Goal: Task Accomplishment & Management: Use online tool/utility

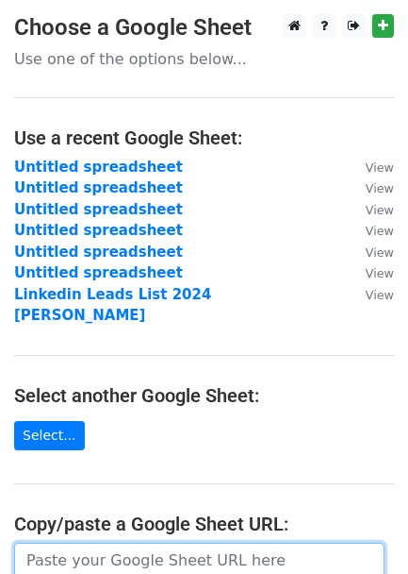
click at [82, 542] on input "url" at bounding box center [199, 560] width 371 height 36
paste input "[URL][DOMAIN_NAME]"
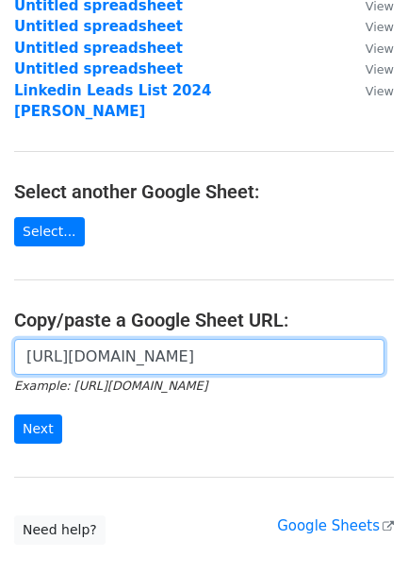
scroll to position [305, 0]
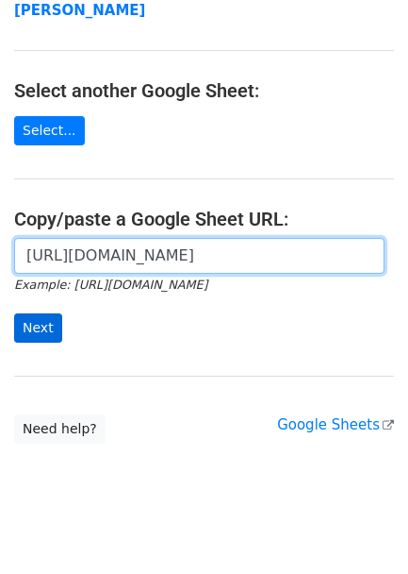
type input "[URL][DOMAIN_NAME]"
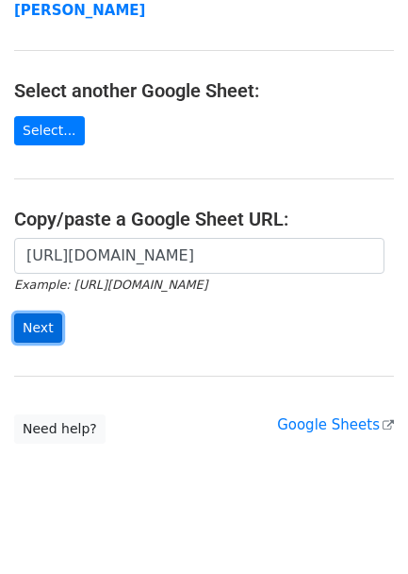
click at [21, 313] on input "Next" at bounding box center [38, 327] width 48 height 29
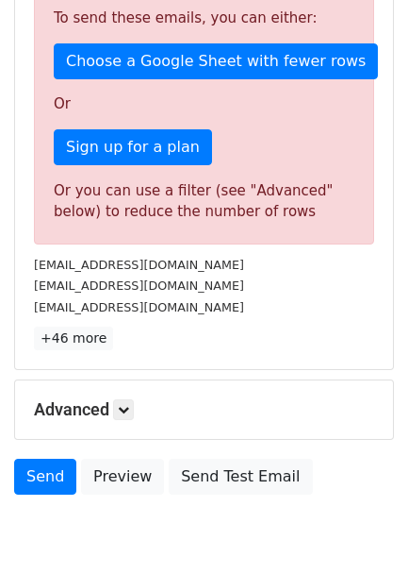
scroll to position [524, 0]
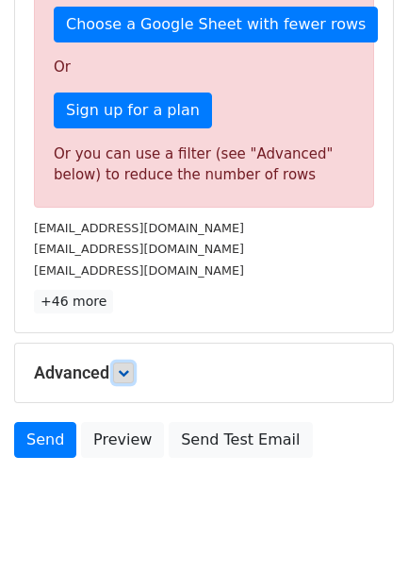
click at [134, 373] on link at bounding box center [123, 372] width 21 height 21
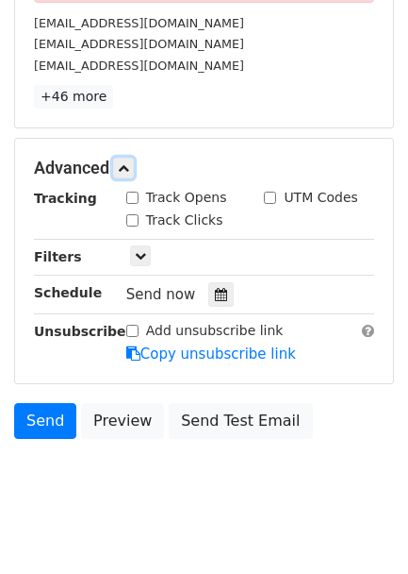
scroll to position [733, 0]
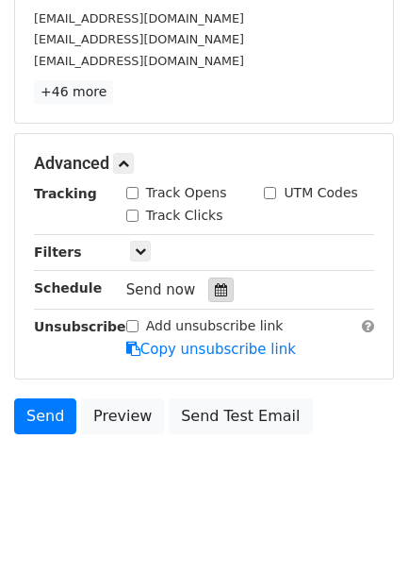
click at [215, 296] on icon at bounding box center [221, 289] width 12 height 13
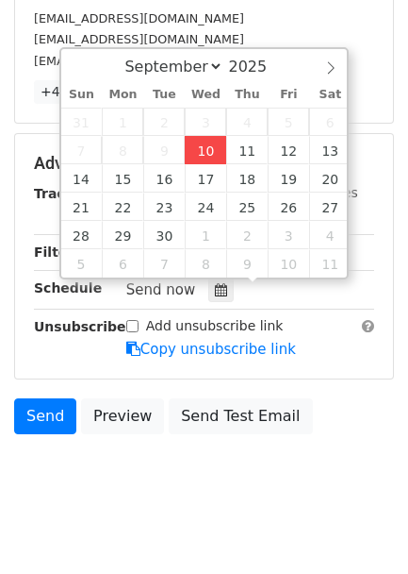
type input "2025-09-10 15:53"
type input "03"
type input "53"
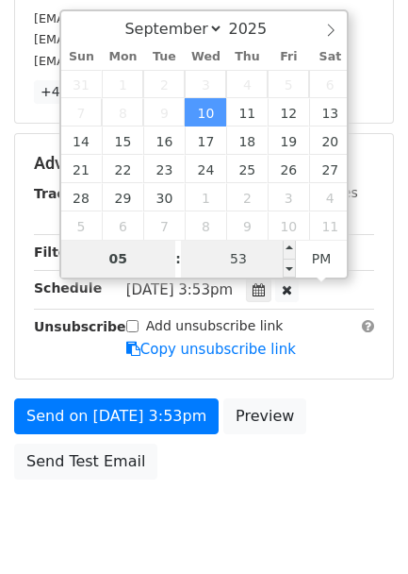
type input "05"
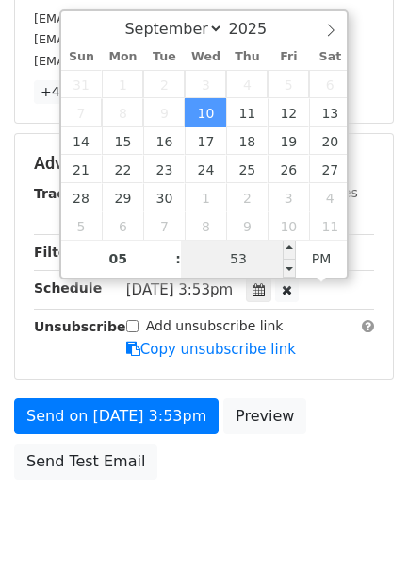
type input "2025-09-10 17:53"
type input "00"
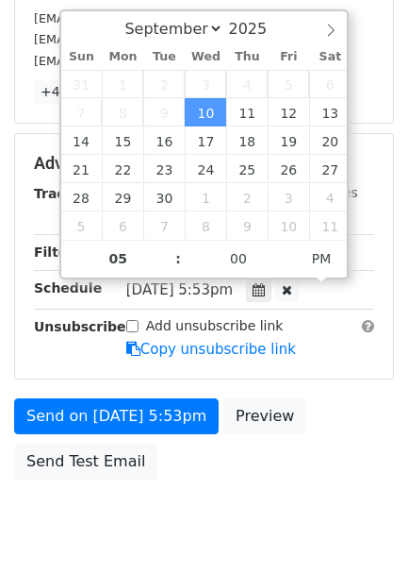
type input "2025-09-10 17:00"
click at [322, 446] on div "Send on Sep 10 at 5:53pm Preview Send Test Email" at bounding box center [204, 443] width 408 height 91
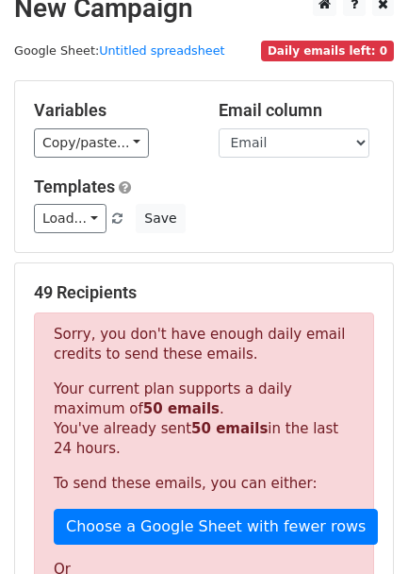
scroll to position [0, 0]
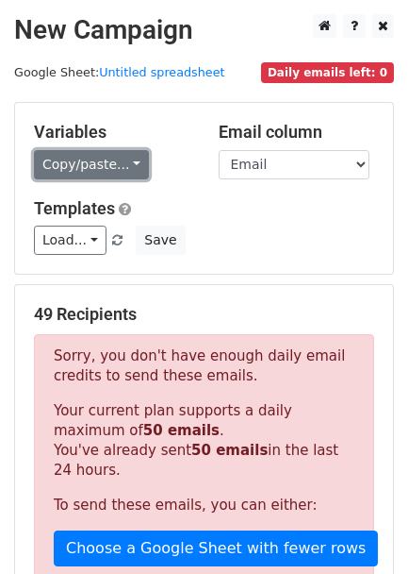
click at [110, 160] on link "Copy/paste..." at bounding box center [91, 164] width 115 height 29
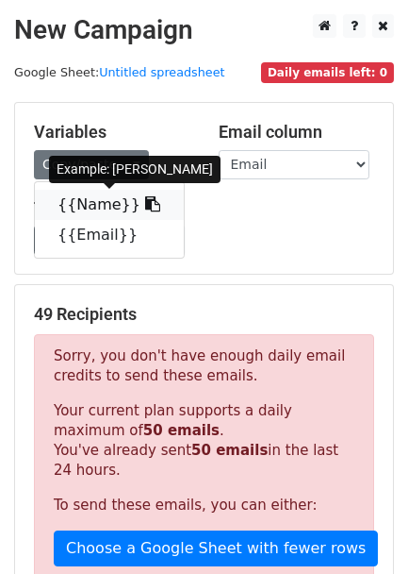
click at [145, 208] on icon at bounding box center [152, 203] width 15 height 15
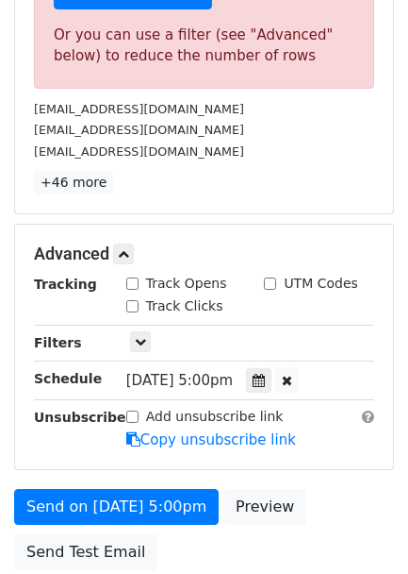
scroll to position [733, 0]
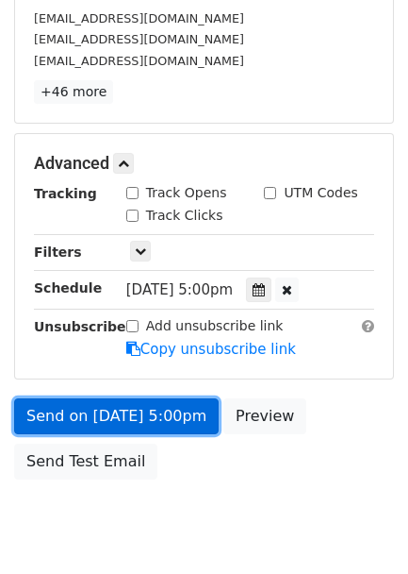
click at [173, 421] on link "Send on Sep 10 at 5:00pm" at bounding box center [116, 416] width 205 height 36
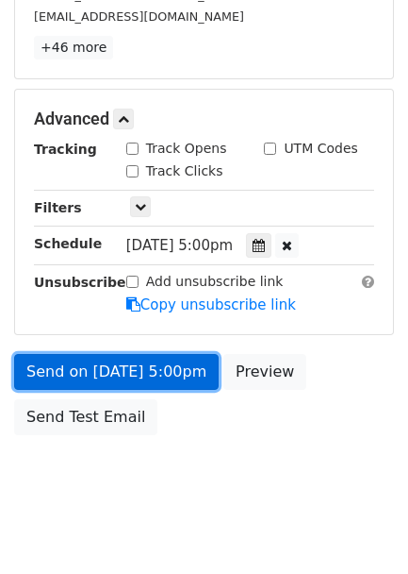
scroll to position [800, 0]
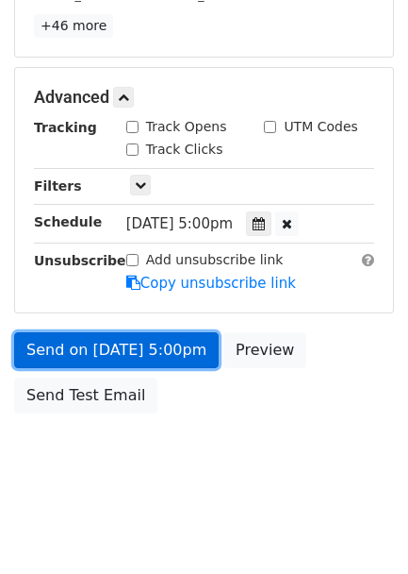
click at [150, 355] on link "Send on Sep 10 at 5:00pm" at bounding box center [116, 350] width 205 height 36
click at [153, 355] on link "Send on Sep 10 at 5:00pm" at bounding box center [116, 350] width 205 height 36
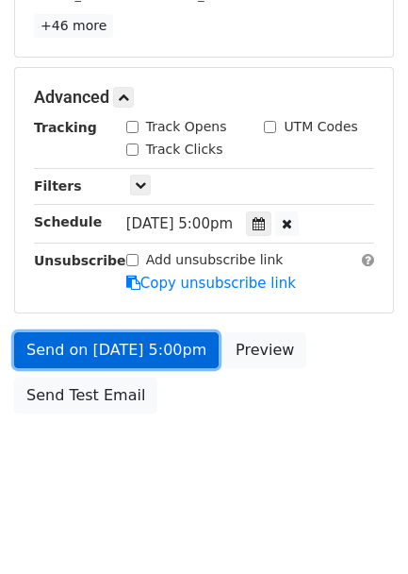
click at [152, 355] on link "Send on Sep 10 at 5:00pm" at bounding box center [116, 350] width 205 height 36
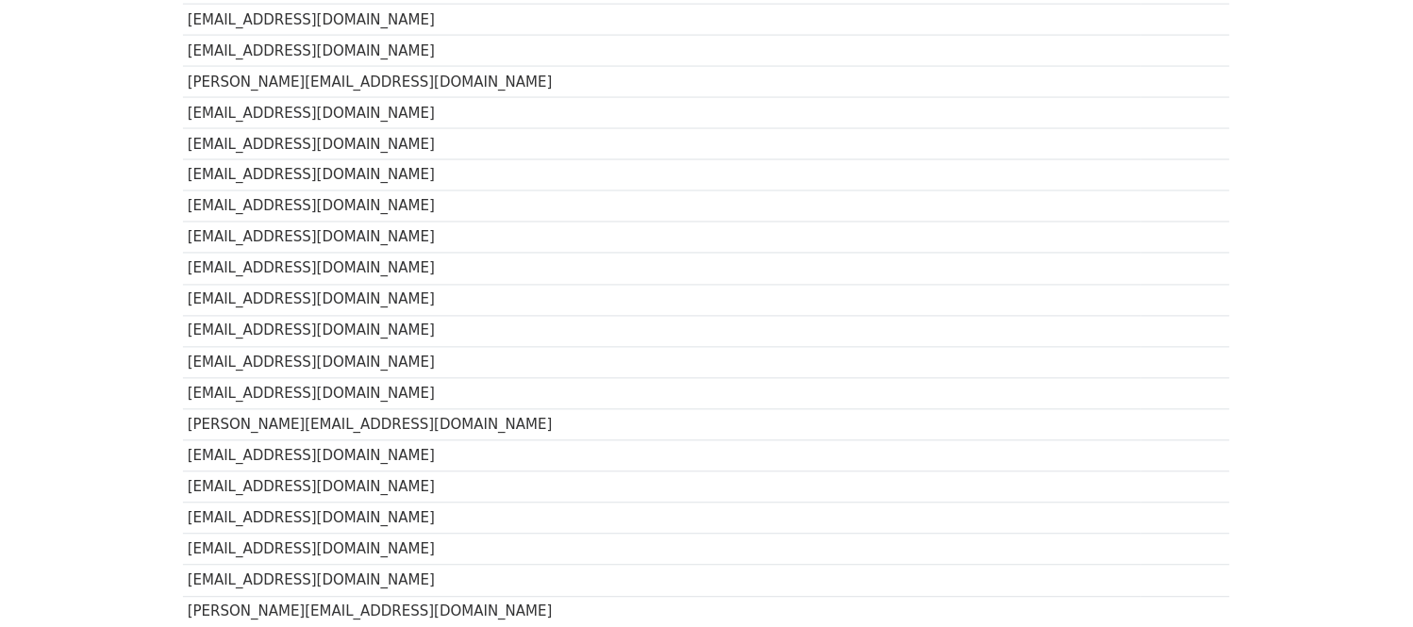
scroll to position [219, 0]
